Goal: Task Accomplishment & Management: Use online tool/utility

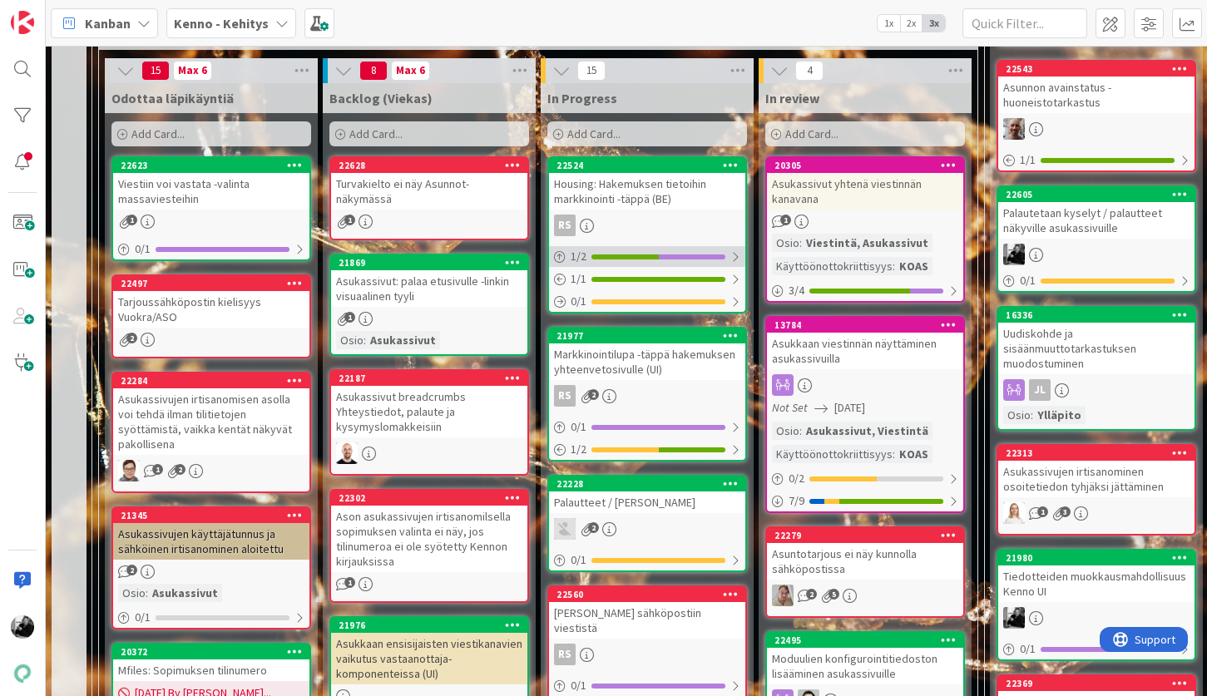
scroll to position [459, 0]
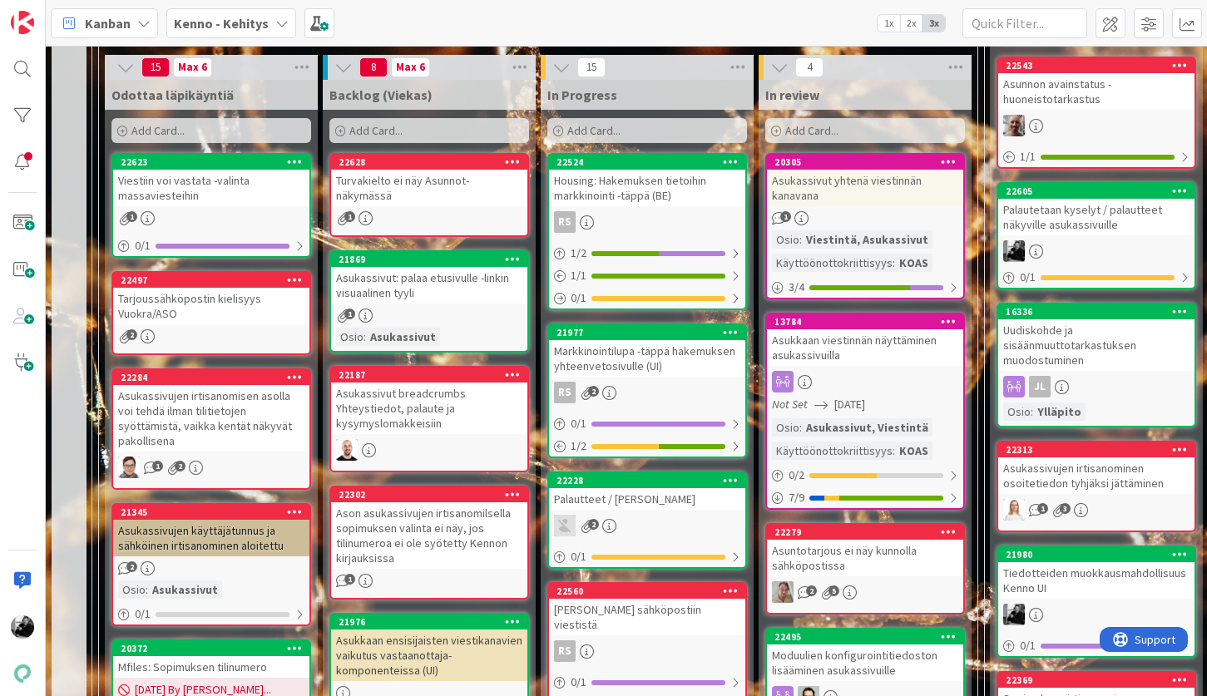
click at [456, 289] on div "Asukassivut: palaa etusivulle -linkin visuaalinen tyyli" at bounding box center [429, 285] width 196 height 37
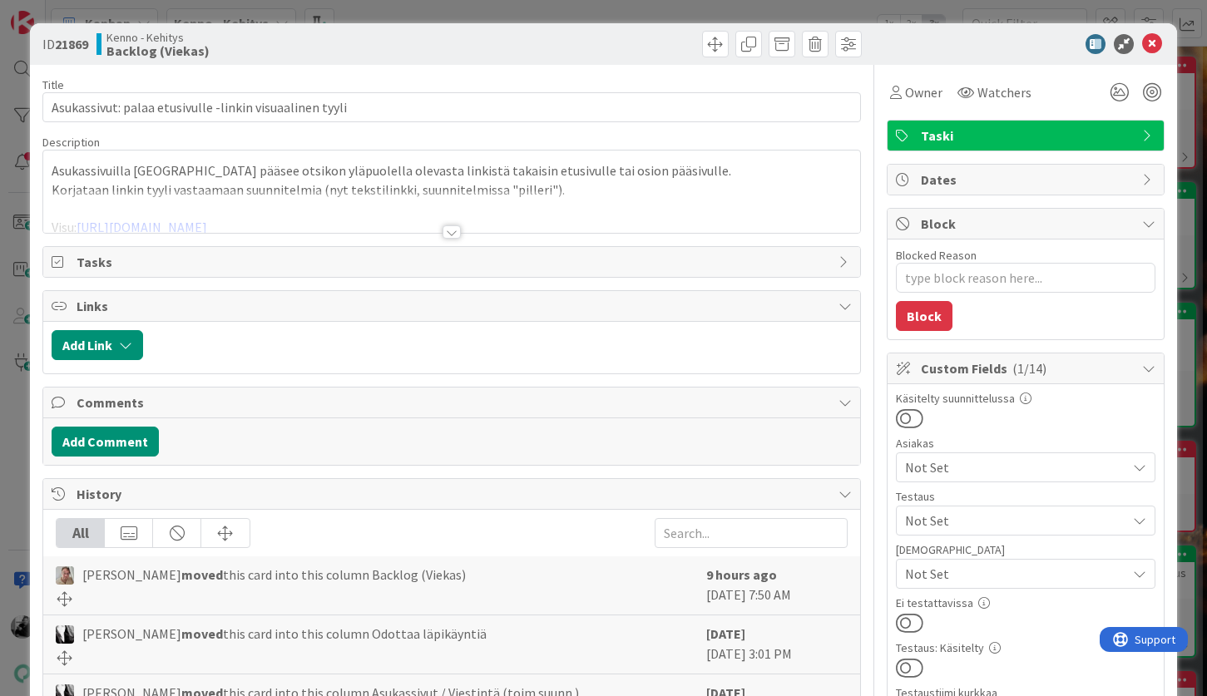
click at [449, 236] on div at bounding box center [451, 231] width 18 height 13
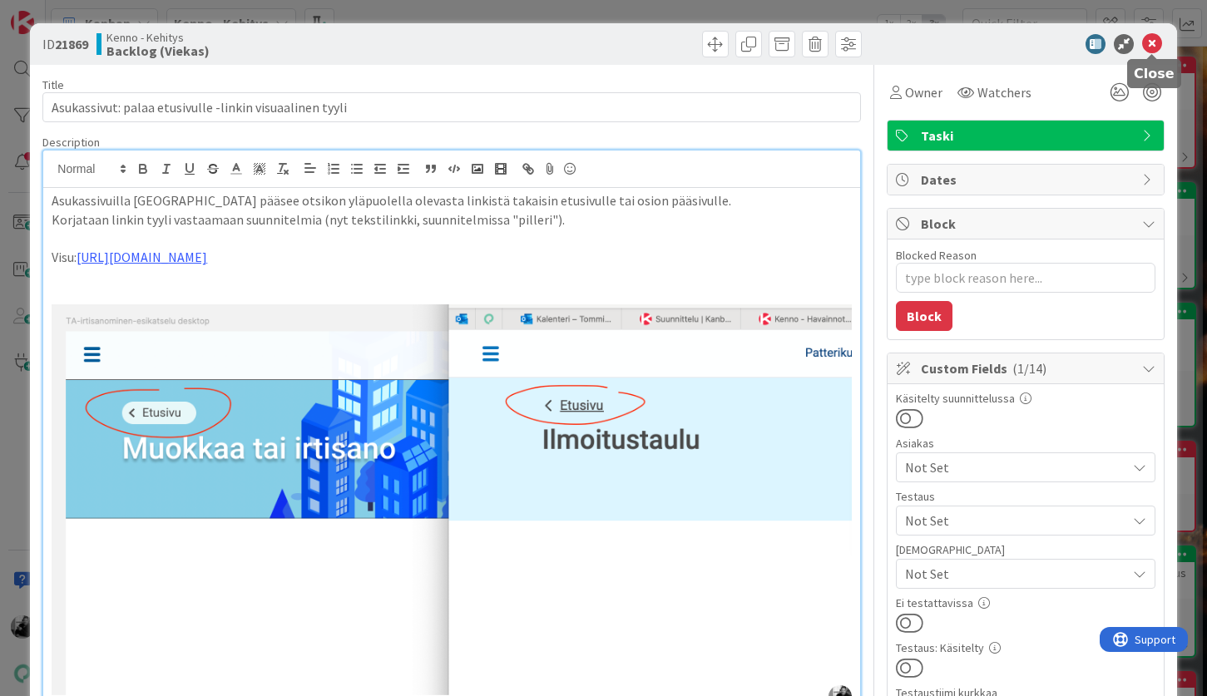
click at [1154, 49] on icon at bounding box center [1152, 44] width 20 height 20
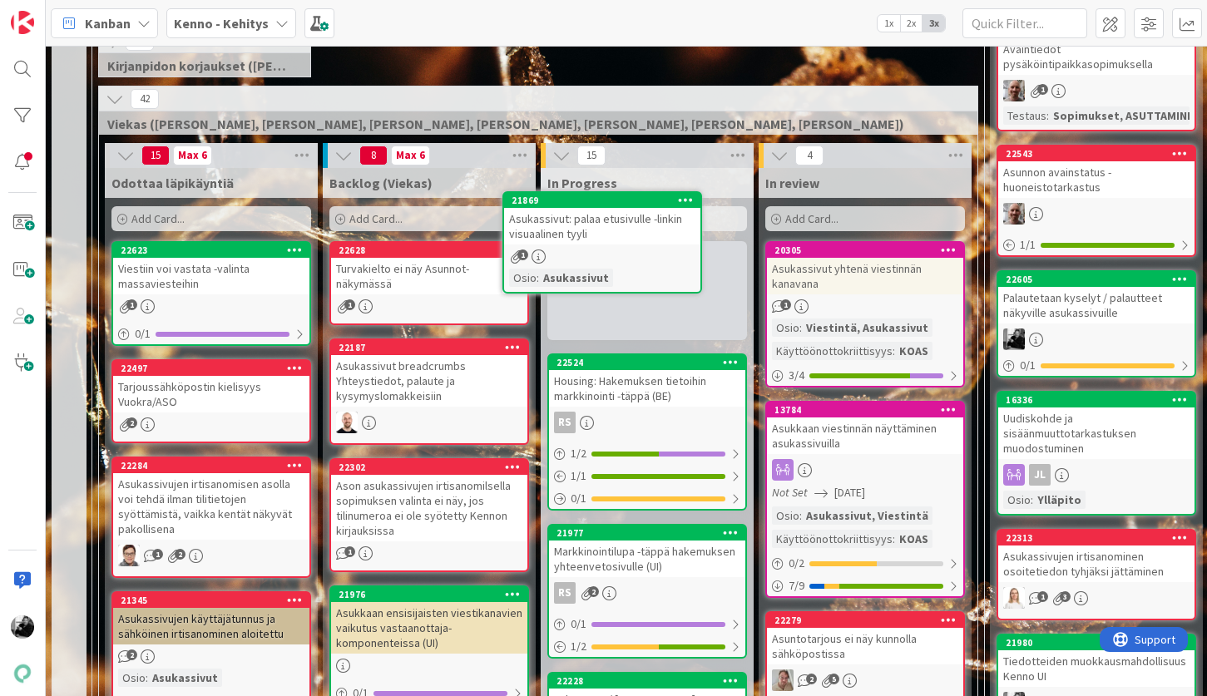
scroll to position [343, 0]
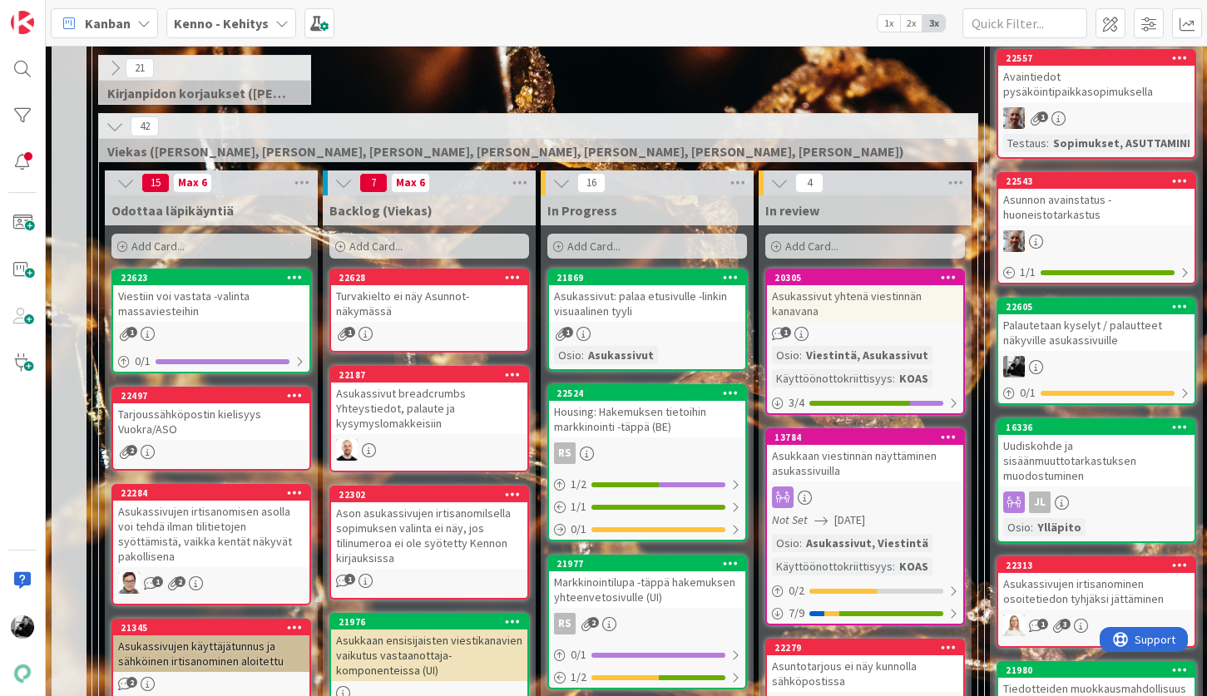
click at [468, 319] on div "Turvakielto ei näy Asunnot-näkymässä" at bounding box center [429, 303] width 196 height 37
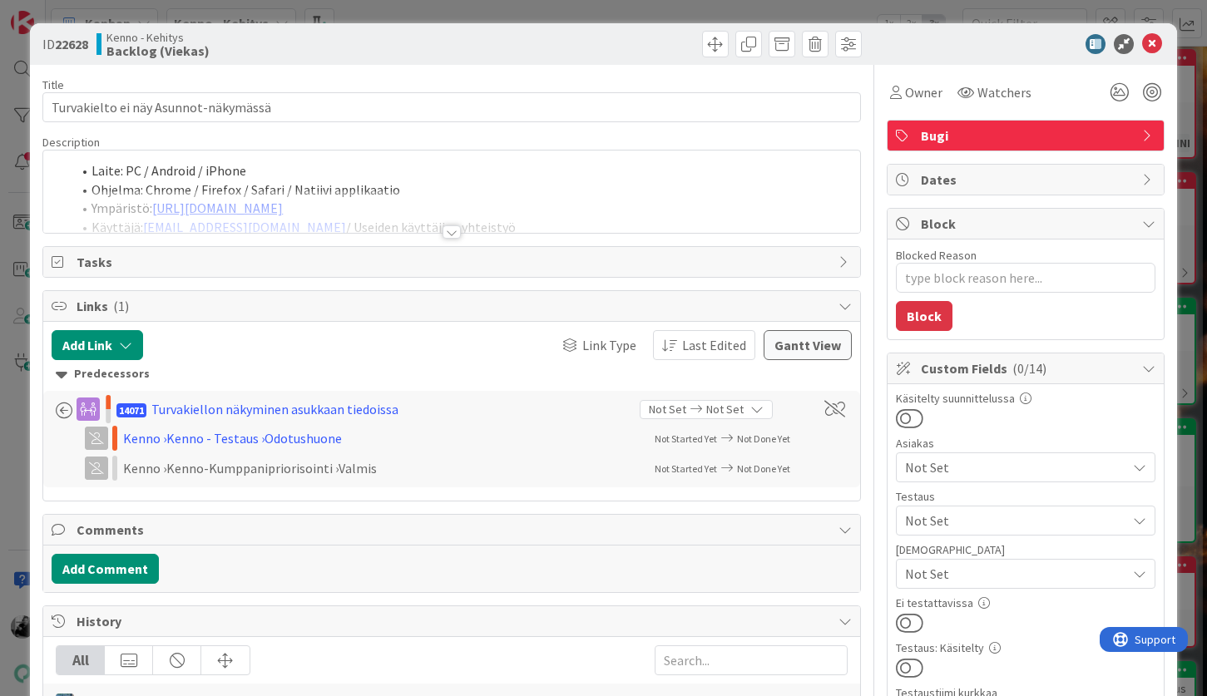
click at [449, 236] on div at bounding box center [451, 231] width 18 height 13
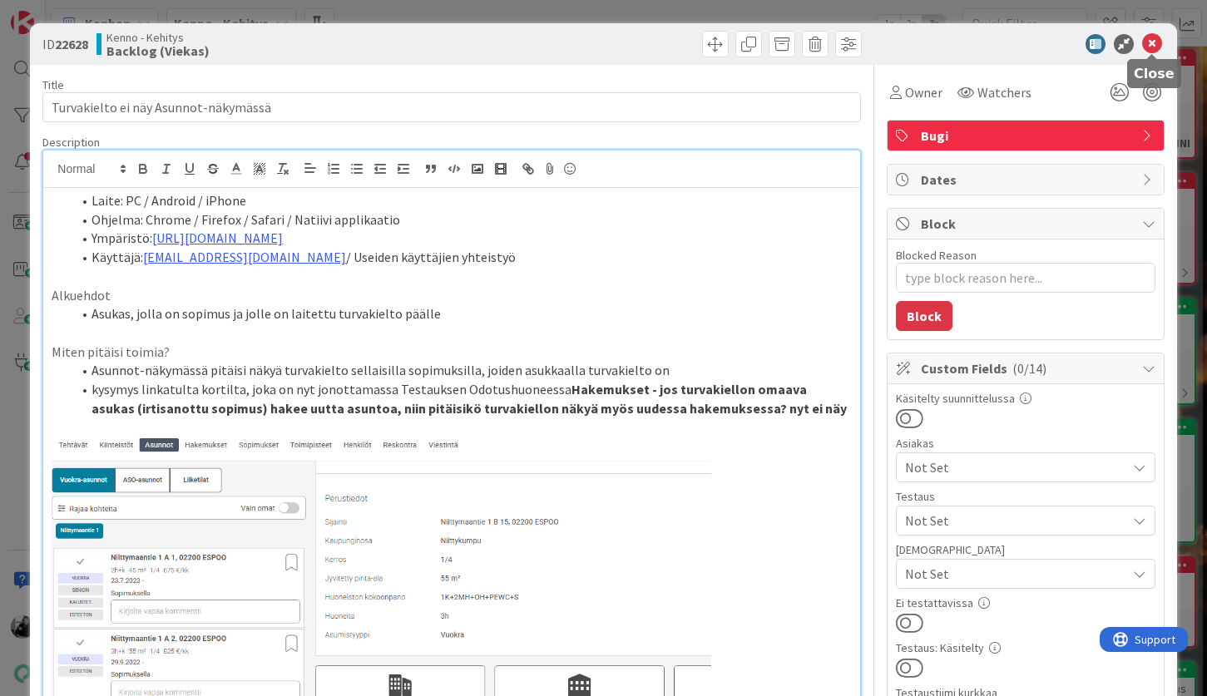
click at [1157, 49] on icon at bounding box center [1152, 44] width 20 height 20
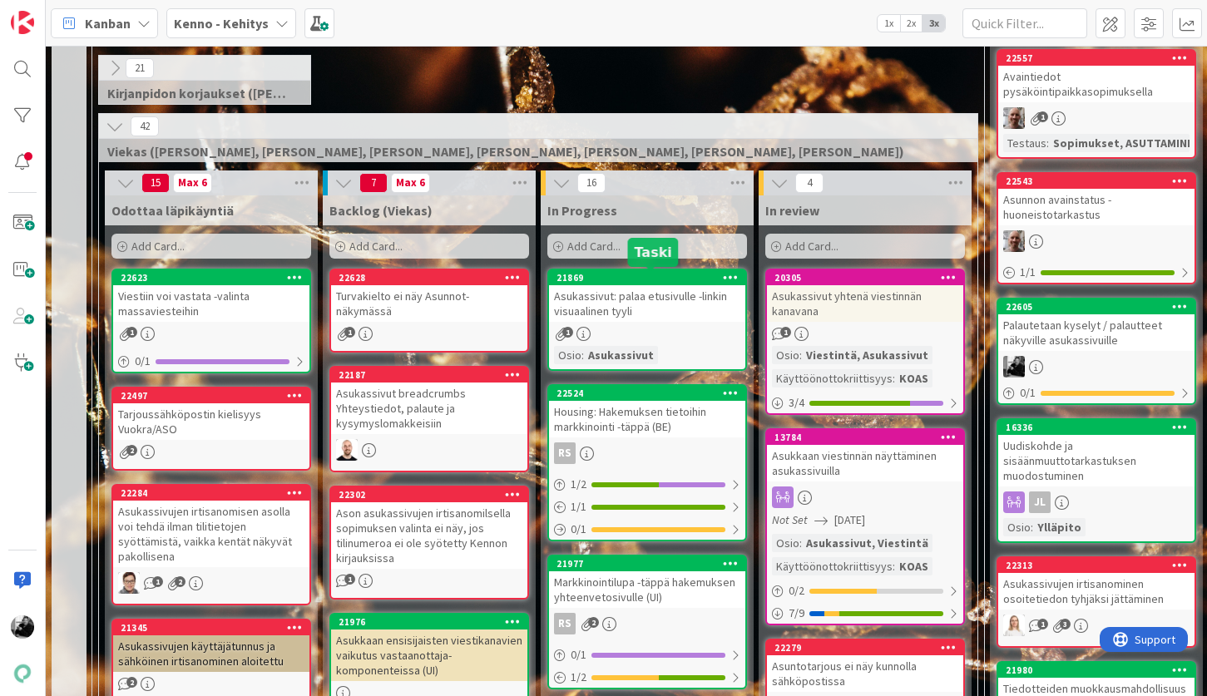
click at [679, 299] on div "Asukassivut: palaa etusivulle -linkin visuaalinen tyyli" at bounding box center [647, 303] width 196 height 37
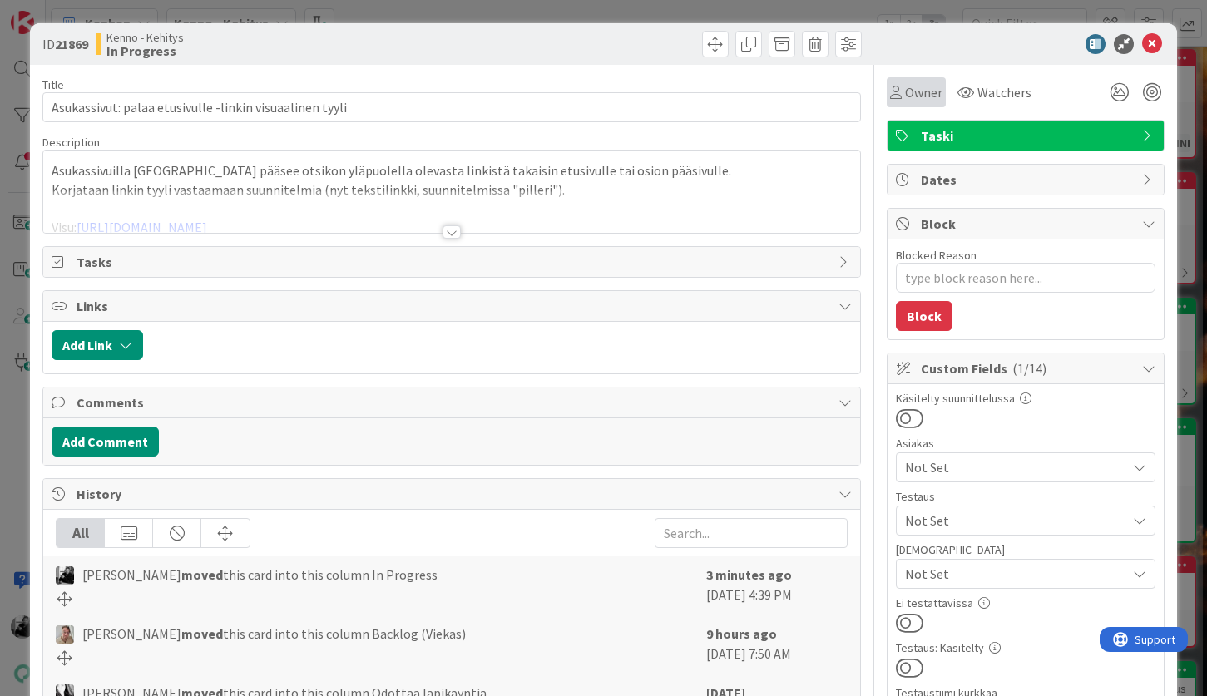
click at [909, 95] on span "Owner" at bounding box center [923, 92] width 37 height 20
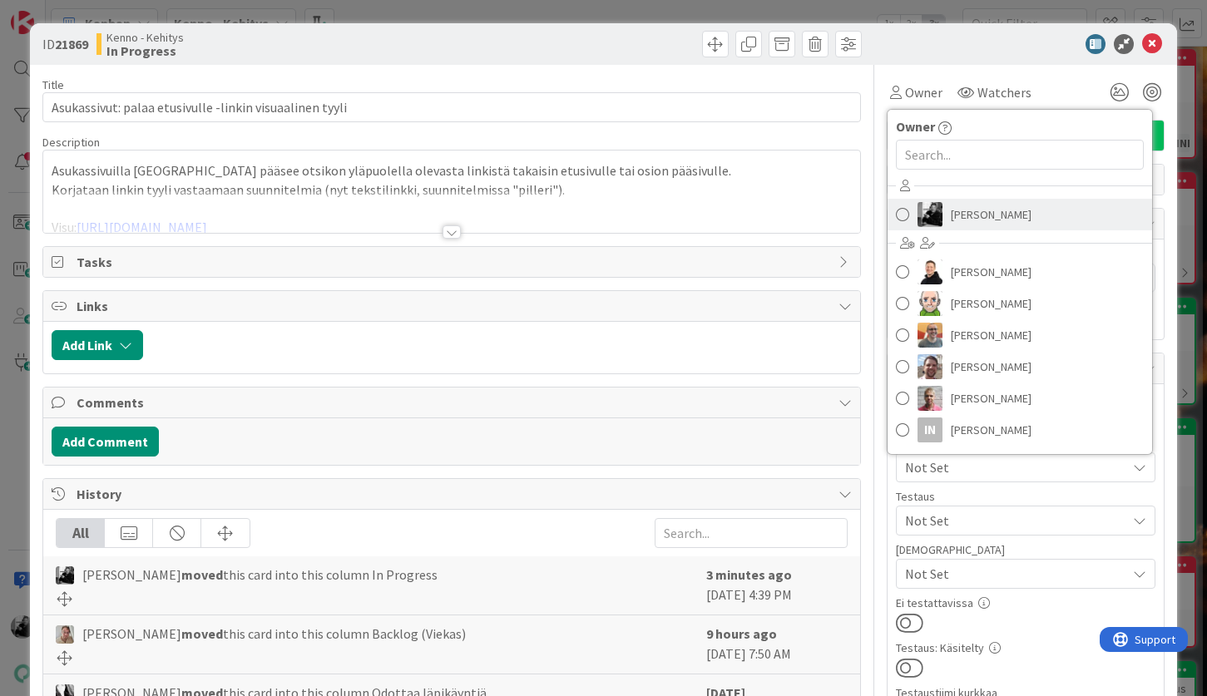
click at [946, 219] on link "[PERSON_NAME]" at bounding box center [1019, 215] width 264 height 32
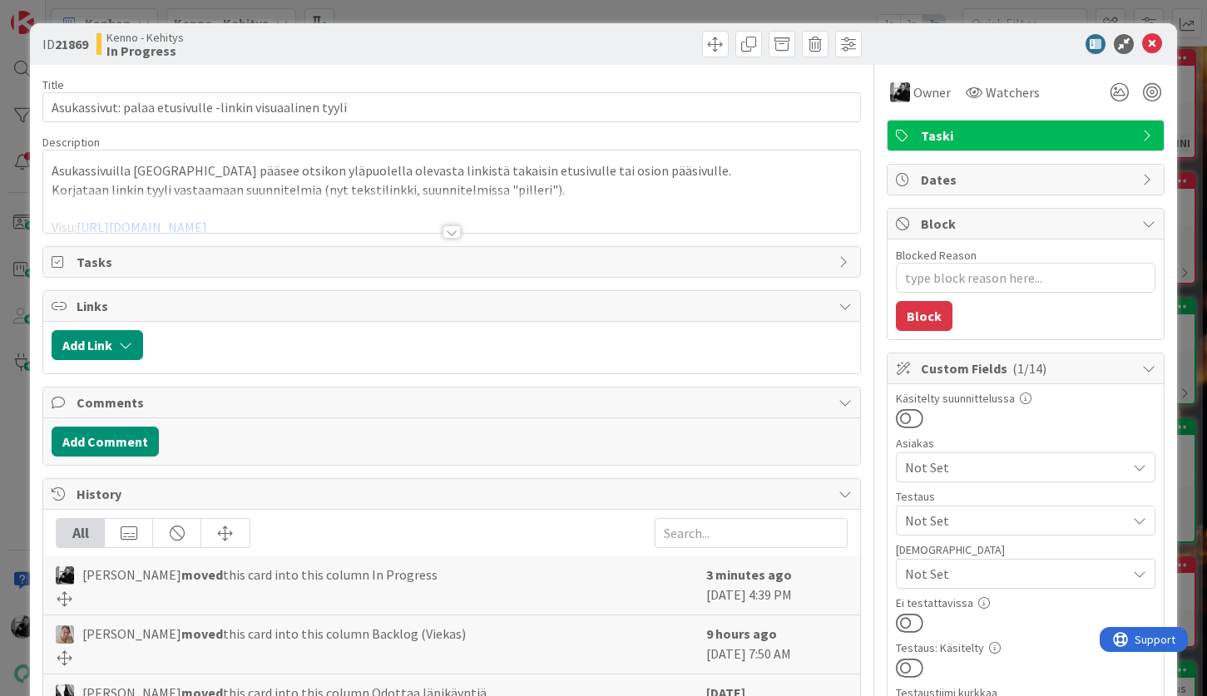
type textarea "x"
click at [1152, 45] on icon at bounding box center [1152, 44] width 20 height 20
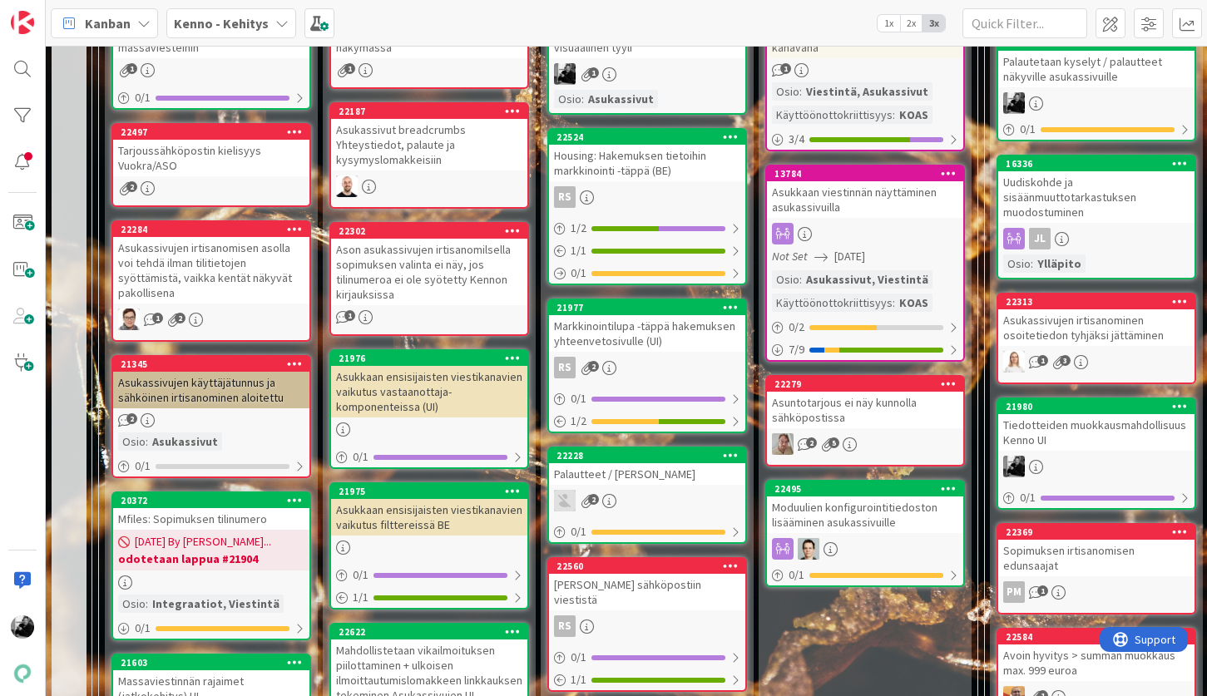
scroll to position [612, 0]
